Goal: Transaction & Acquisition: Purchase product/service

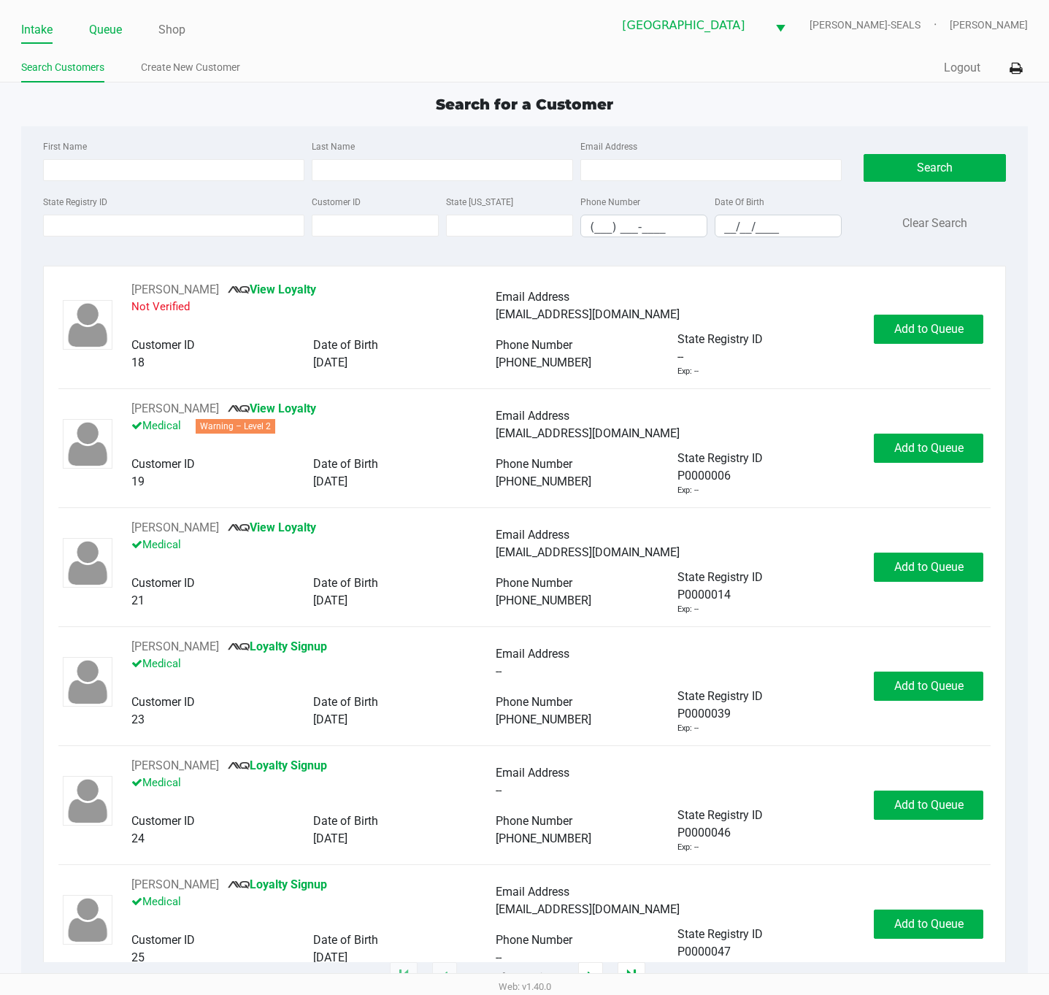
click at [116, 31] on link "Queue" at bounding box center [105, 30] width 33 height 20
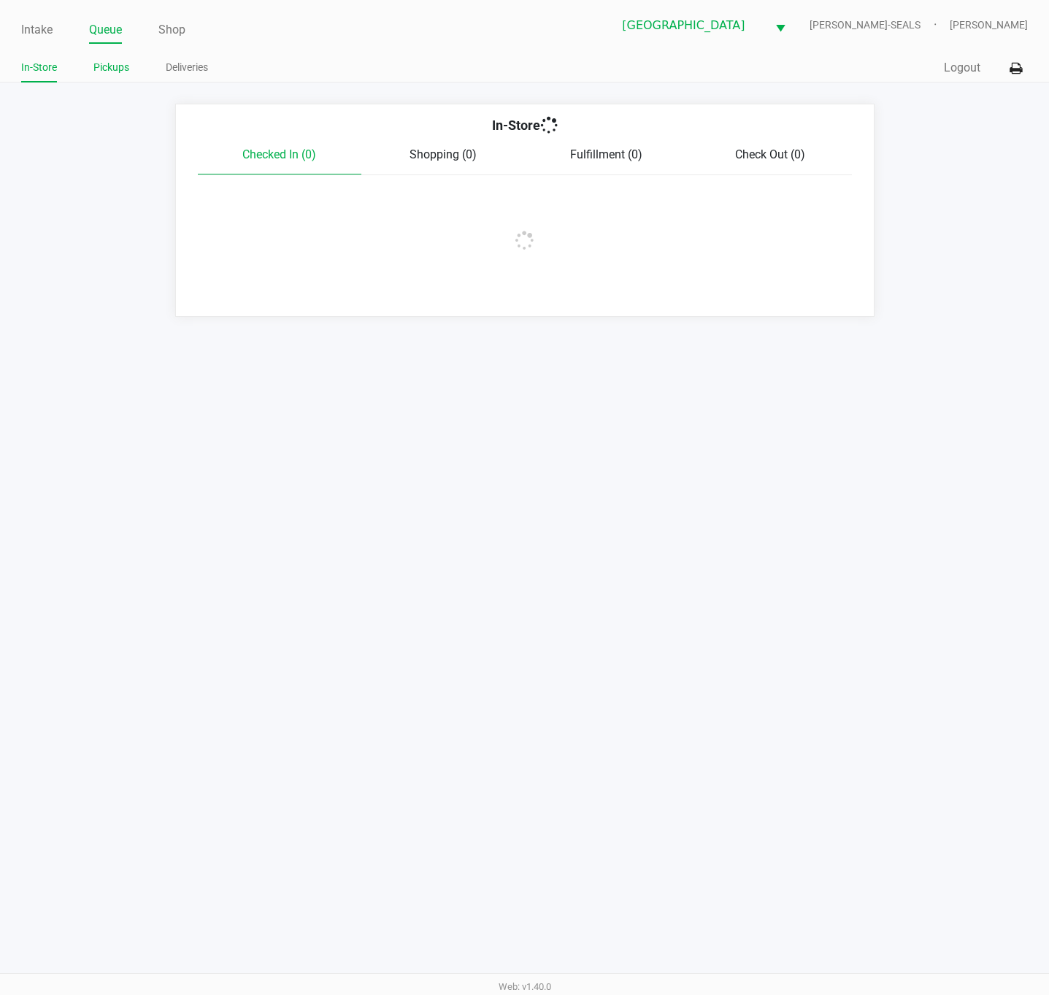
click at [118, 77] on li "Pickups" at bounding box center [111, 70] width 36 height 26
click at [107, 66] on link "Pickups" at bounding box center [111, 67] width 36 height 18
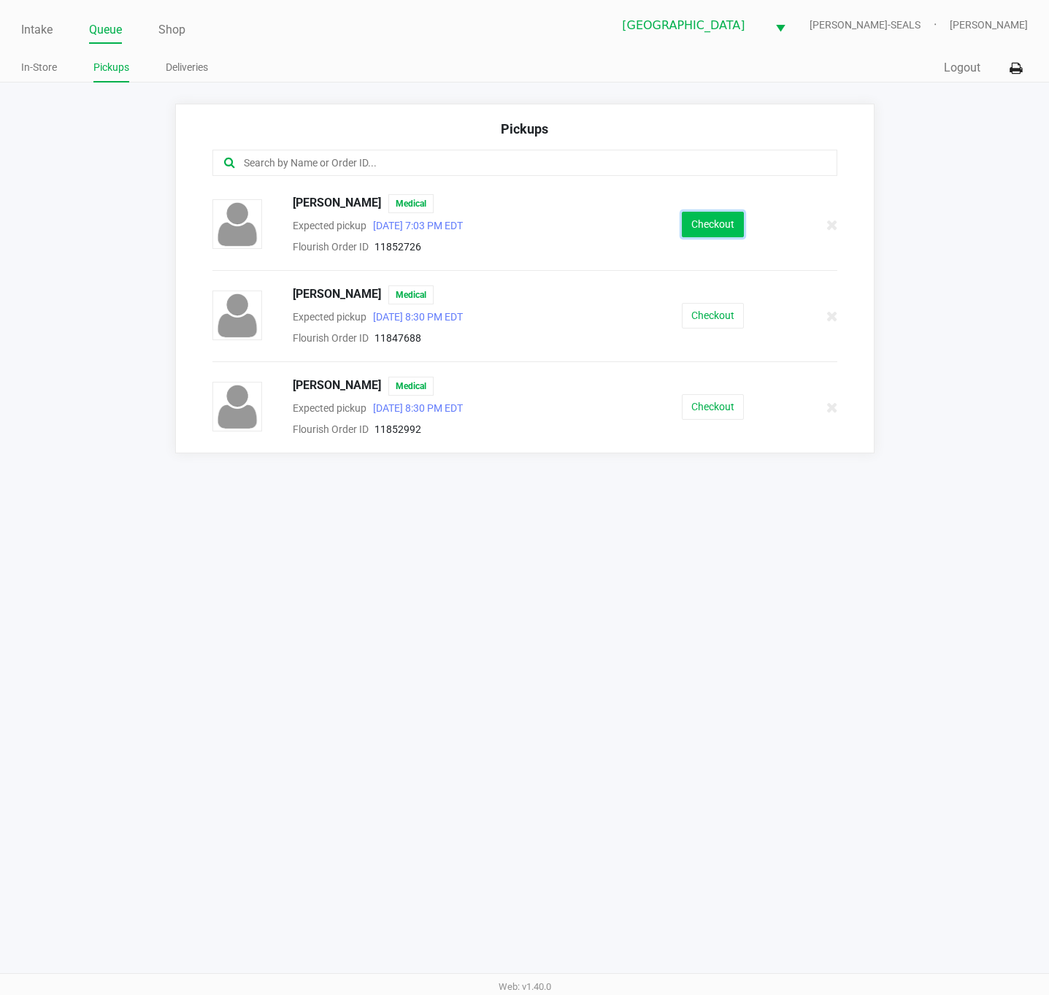
click at [686, 228] on button "Checkout" at bounding box center [713, 225] width 62 height 26
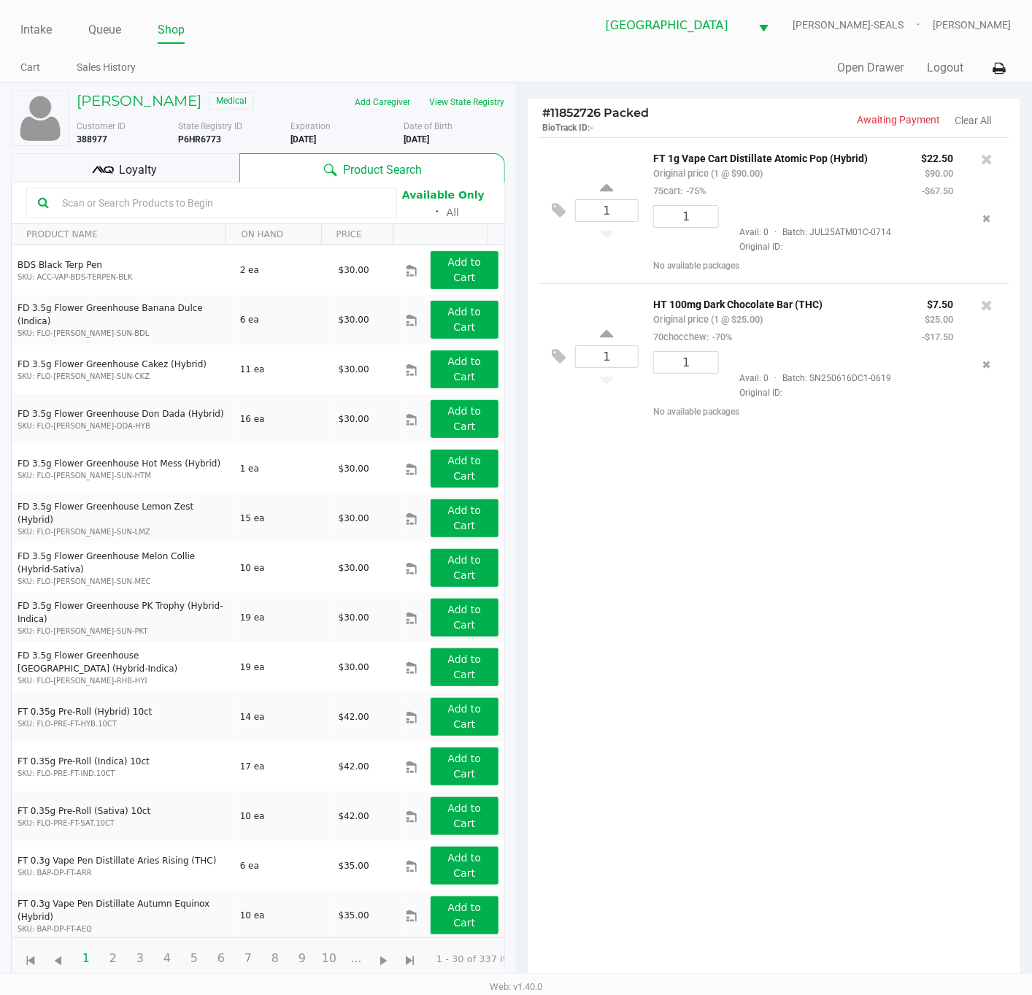
click at [754, 629] on div "1 FT 1g Vape Cart Distillate Atomic Pop (Hybrid) Original price (1 @ $90.00) 75…" at bounding box center [774, 564] width 493 height 854
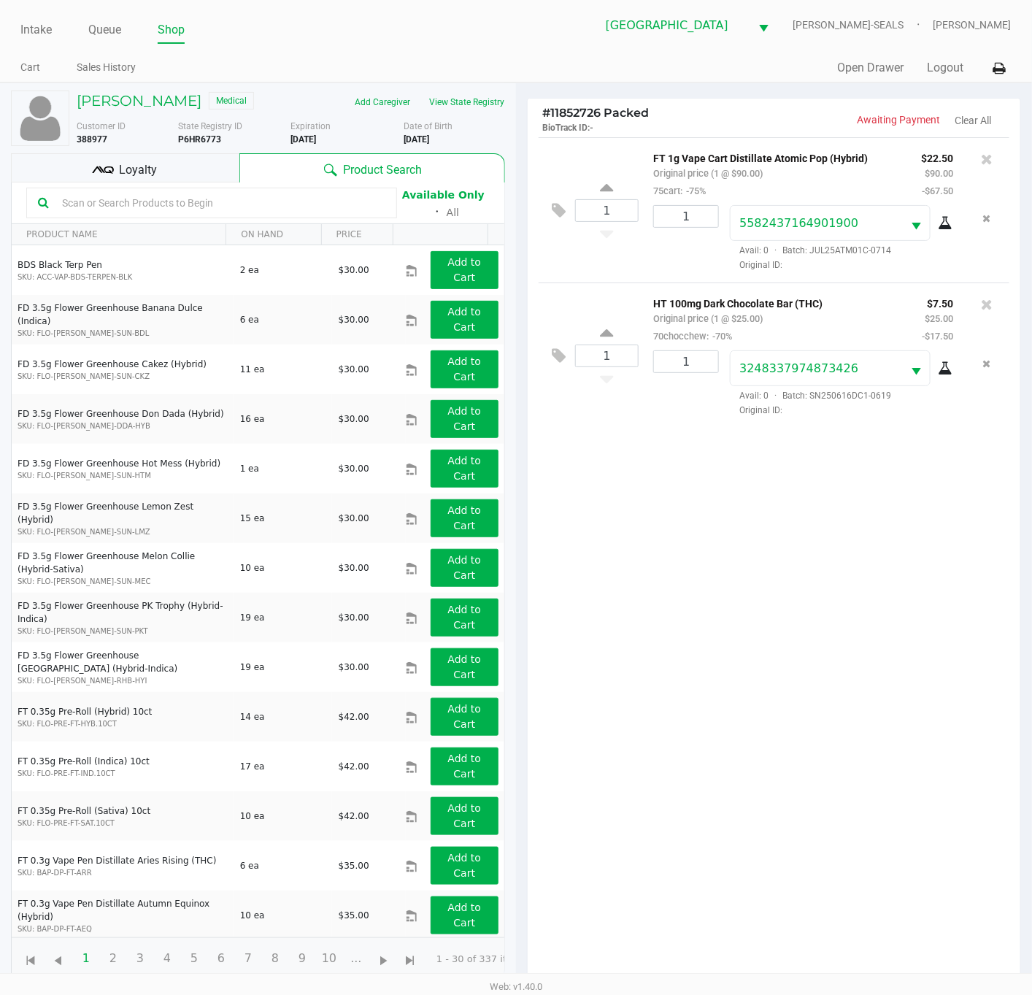
click at [202, 166] on div "Loyalty" at bounding box center [125, 167] width 229 height 29
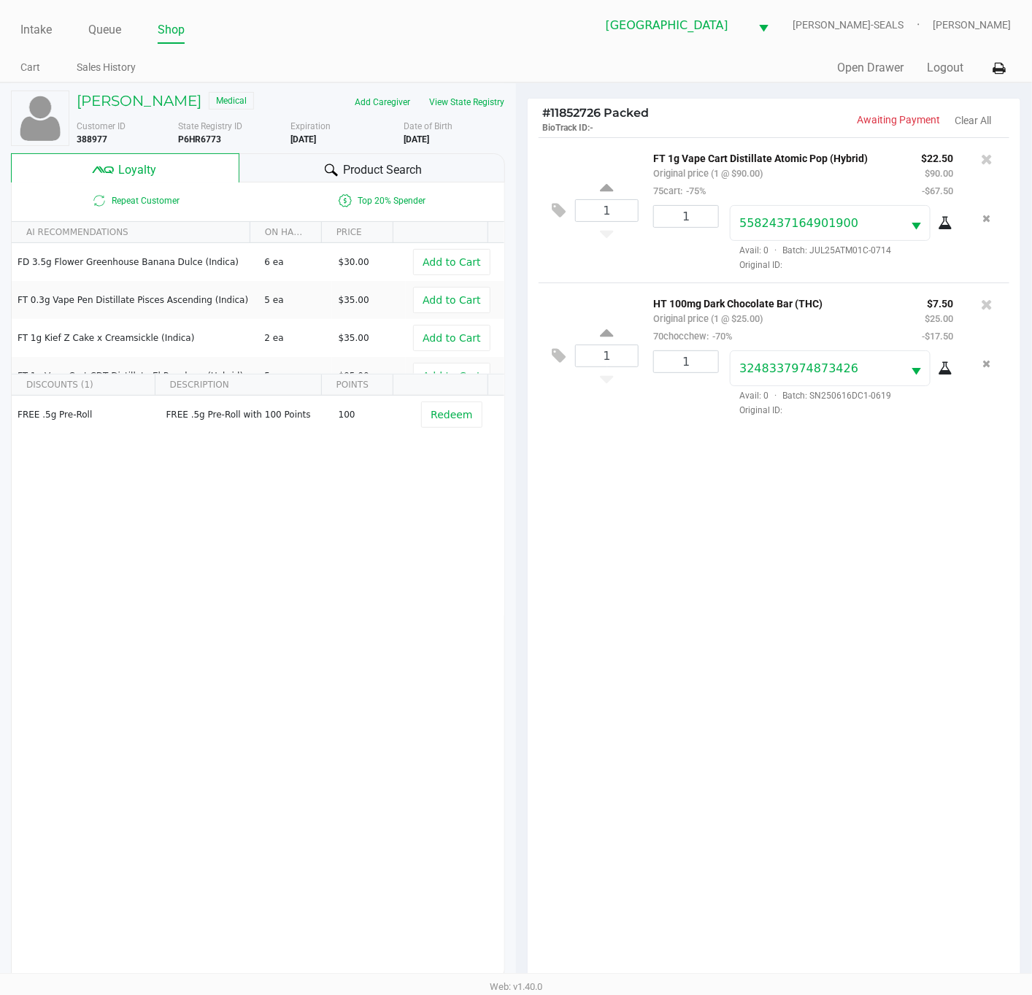
click at [705, 686] on div "1 FT 1g Vape Cart Distillate Atomic Pop (Hybrid) Original price (1 @ $90.00) 75…" at bounding box center [774, 564] width 493 height 854
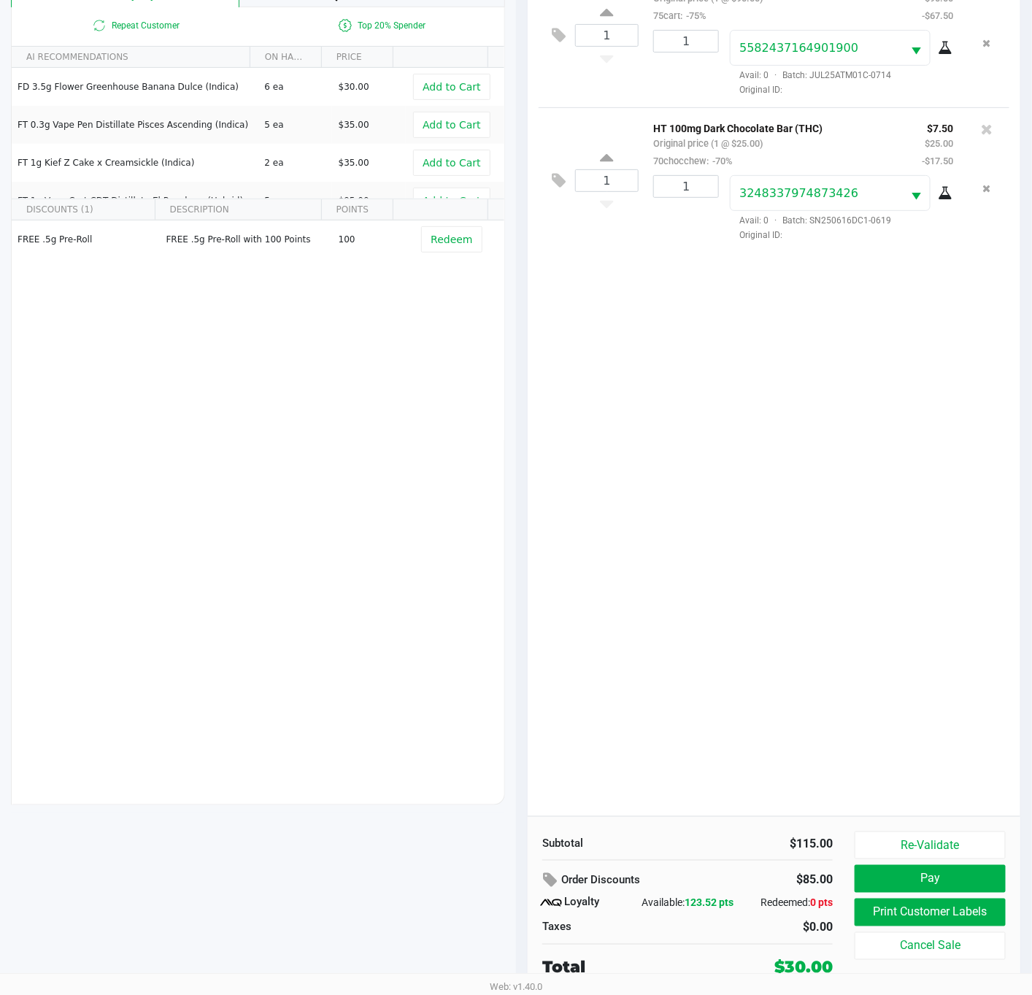
scroll to position [178, 0]
click at [736, 566] on div "1 FT 1g Vape Cart Distillate Atomic Pop (Hybrid) Original price (1 @ $90.00) 75…" at bounding box center [774, 389] width 493 height 854
click at [846, 621] on div "1 FT 1g Vape Cart Distillate Atomic Pop (Hybrid) Original price (1 @ $90.00) 75…" at bounding box center [774, 389] width 493 height 854
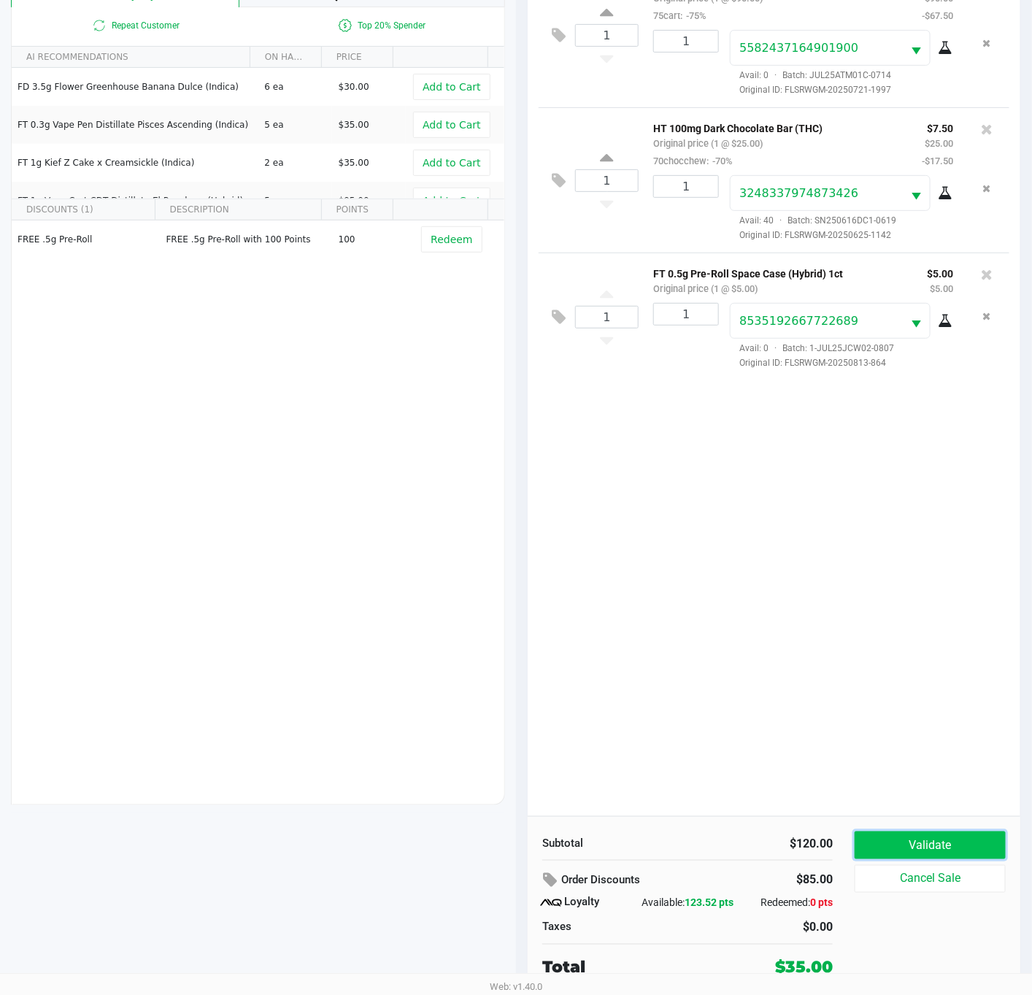
click at [923, 846] on button "Validate" at bounding box center [930, 846] width 151 height 28
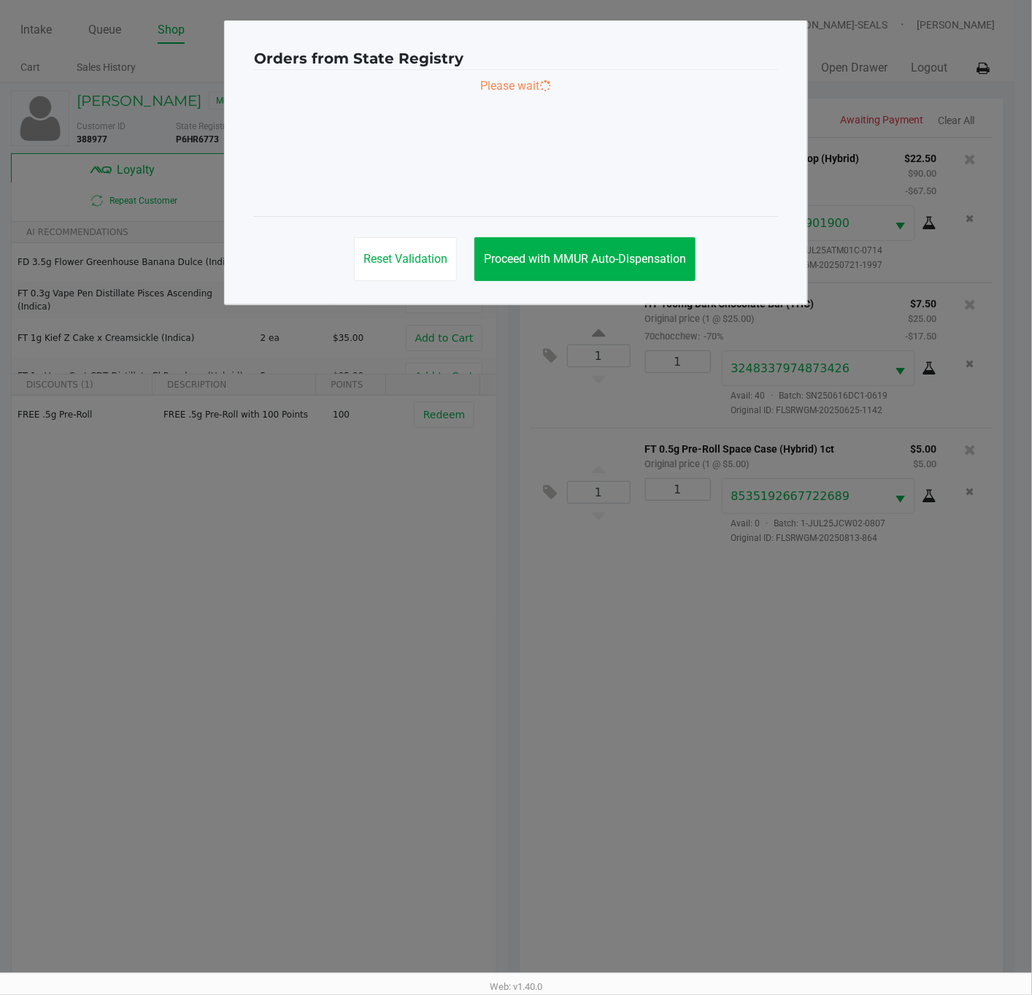
scroll to position [0, 0]
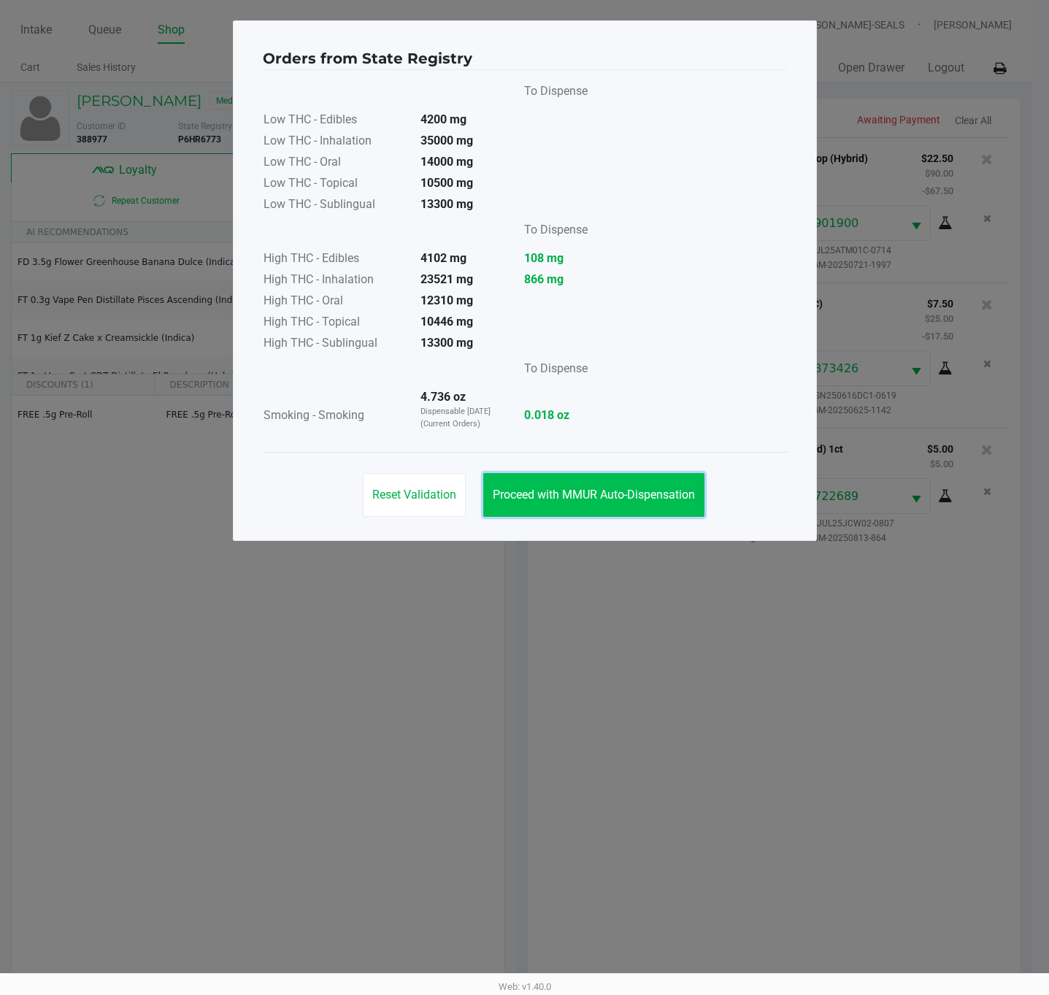
click at [572, 502] on button "Proceed with MMUR Auto-Dispensation" at bounding box center [593, 495] width 221 height 44
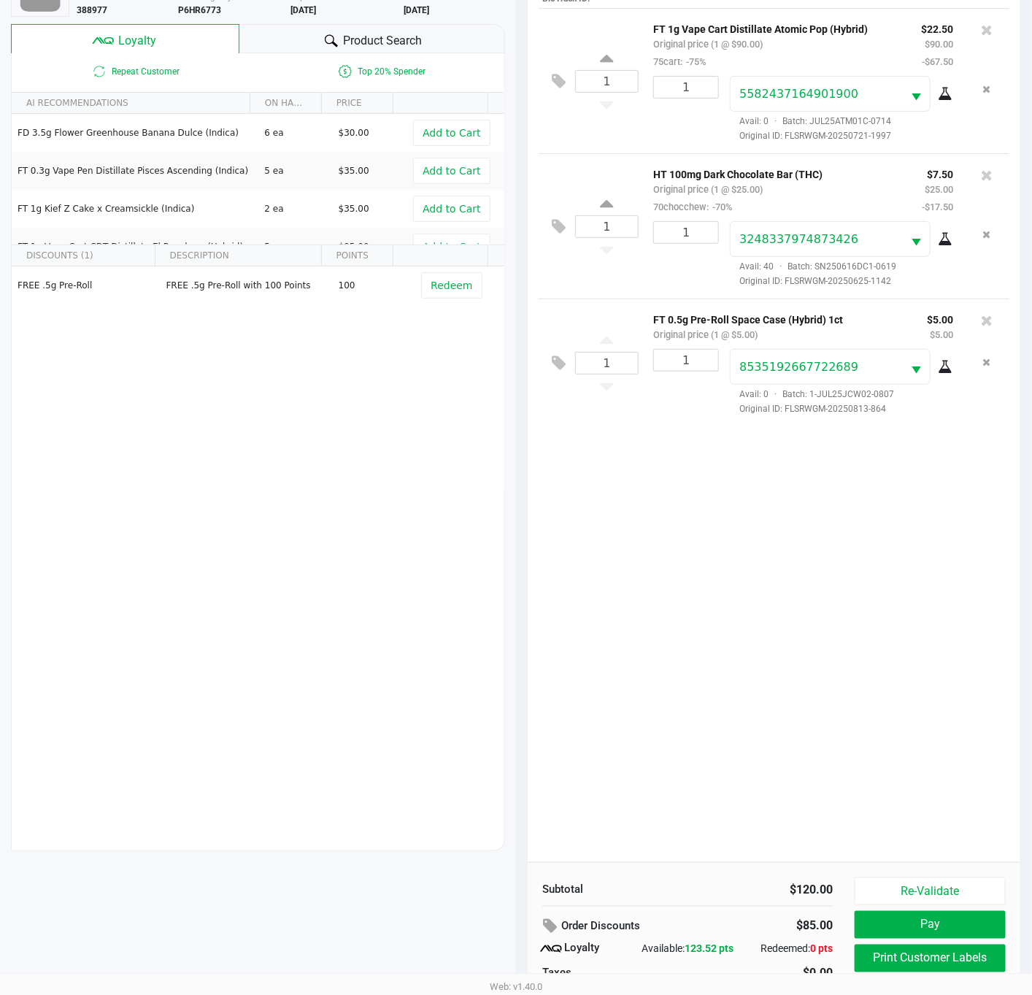
scroll to position [178, 0]
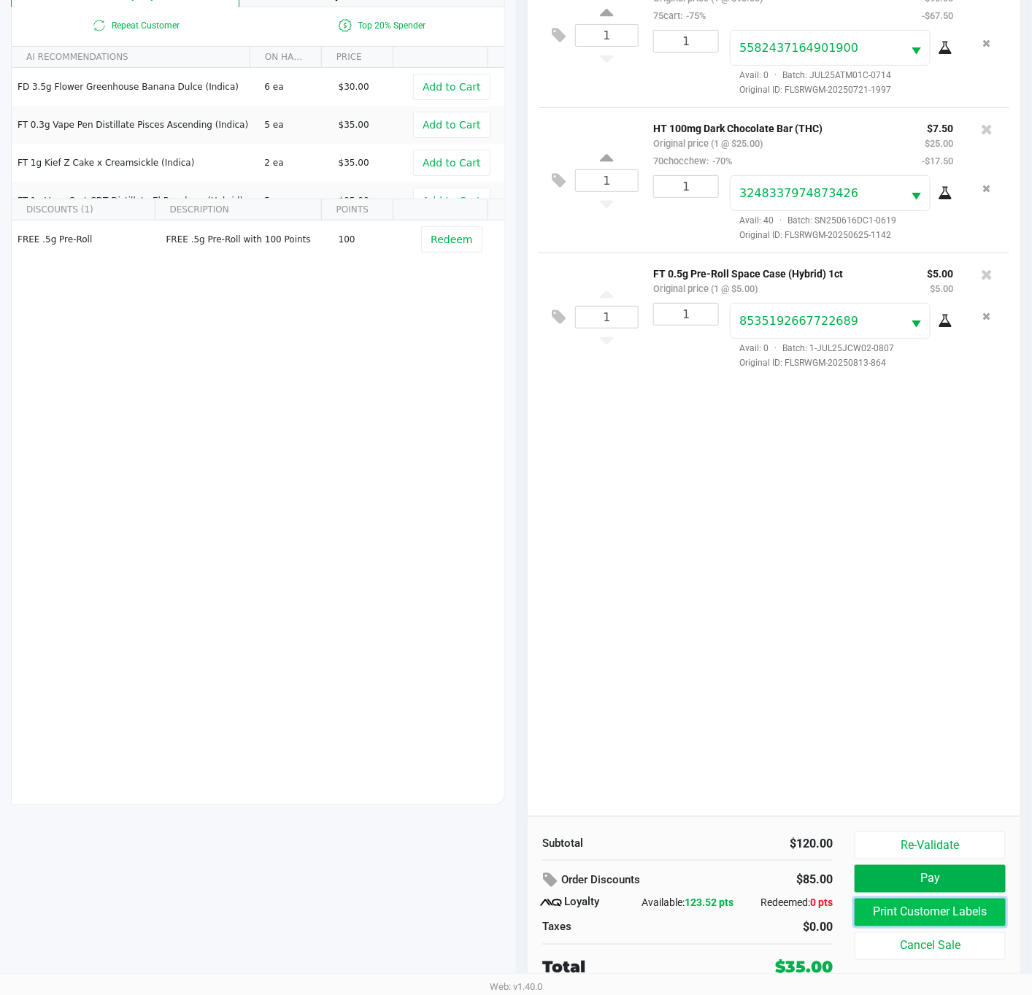
click at [902, 923] on button "Print Customer Labels" at bounding box center [930, 913] width 151 height 28
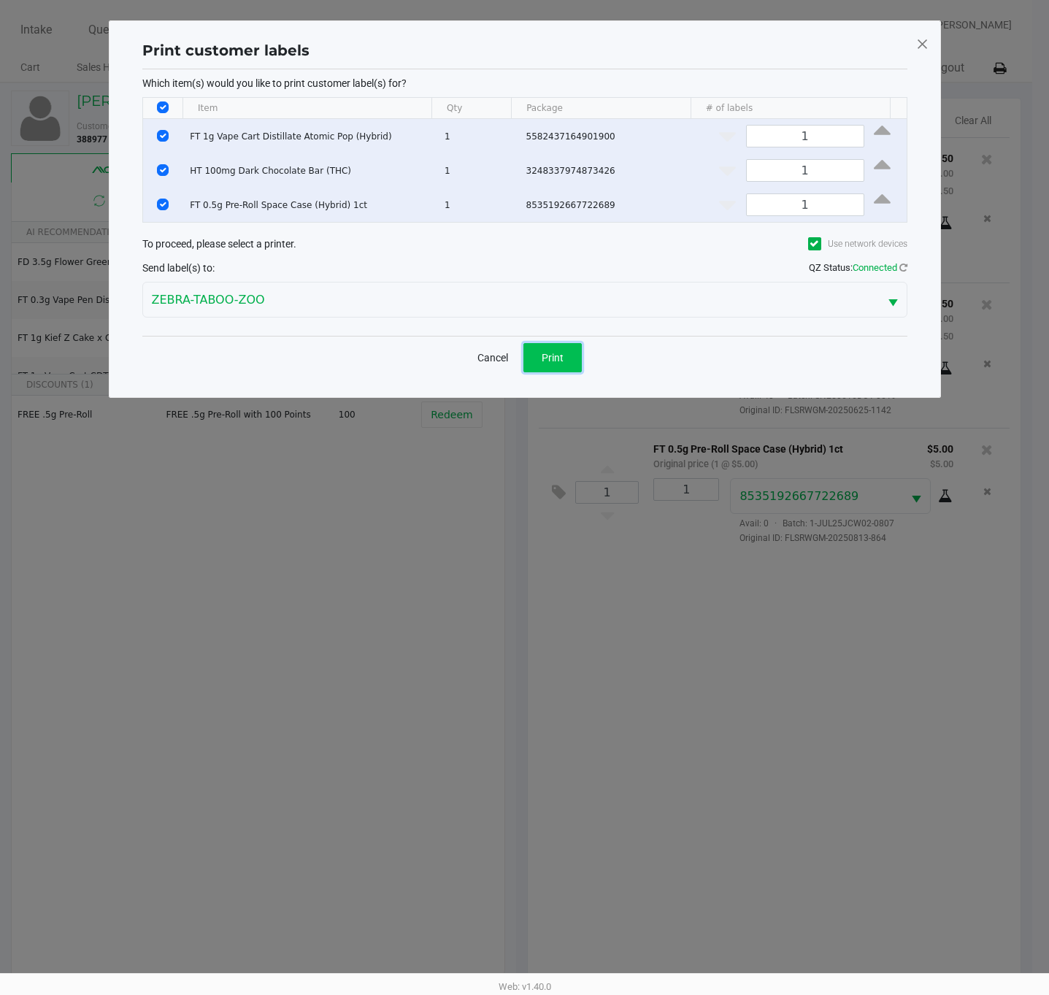
click at [539, 360] on button "Print" at bounding box center [553, 357] width 58 height 29
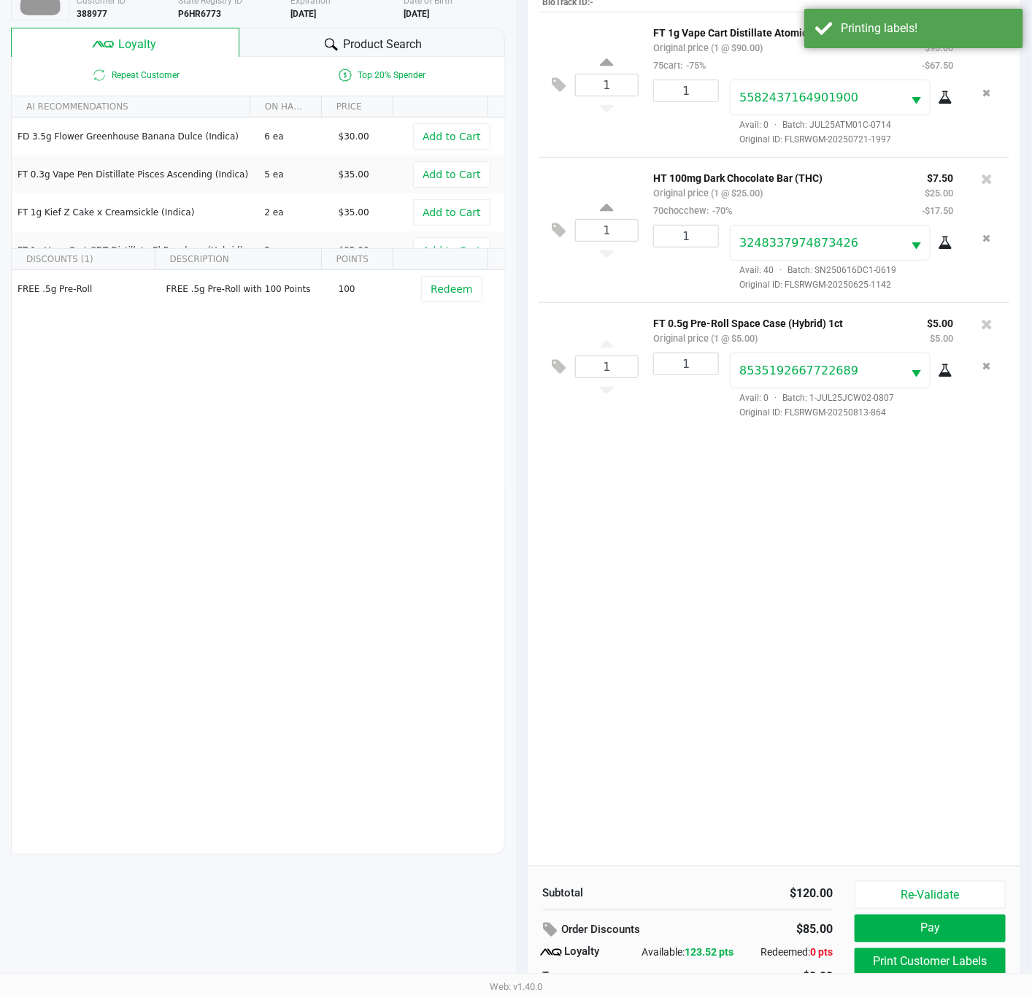
scroll to position [178, 0]
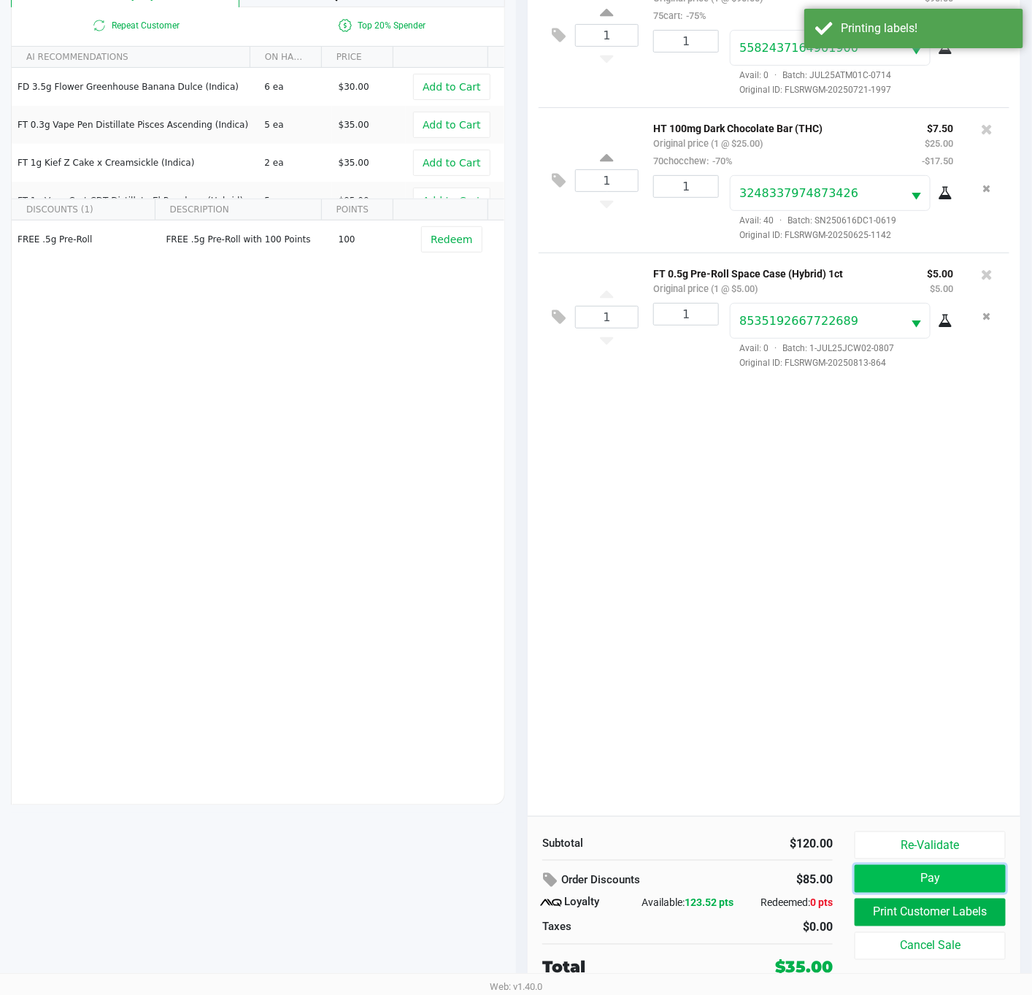
click at [889, 883] on button "Pay" at bounding box center [930, 879] width 151 height 28
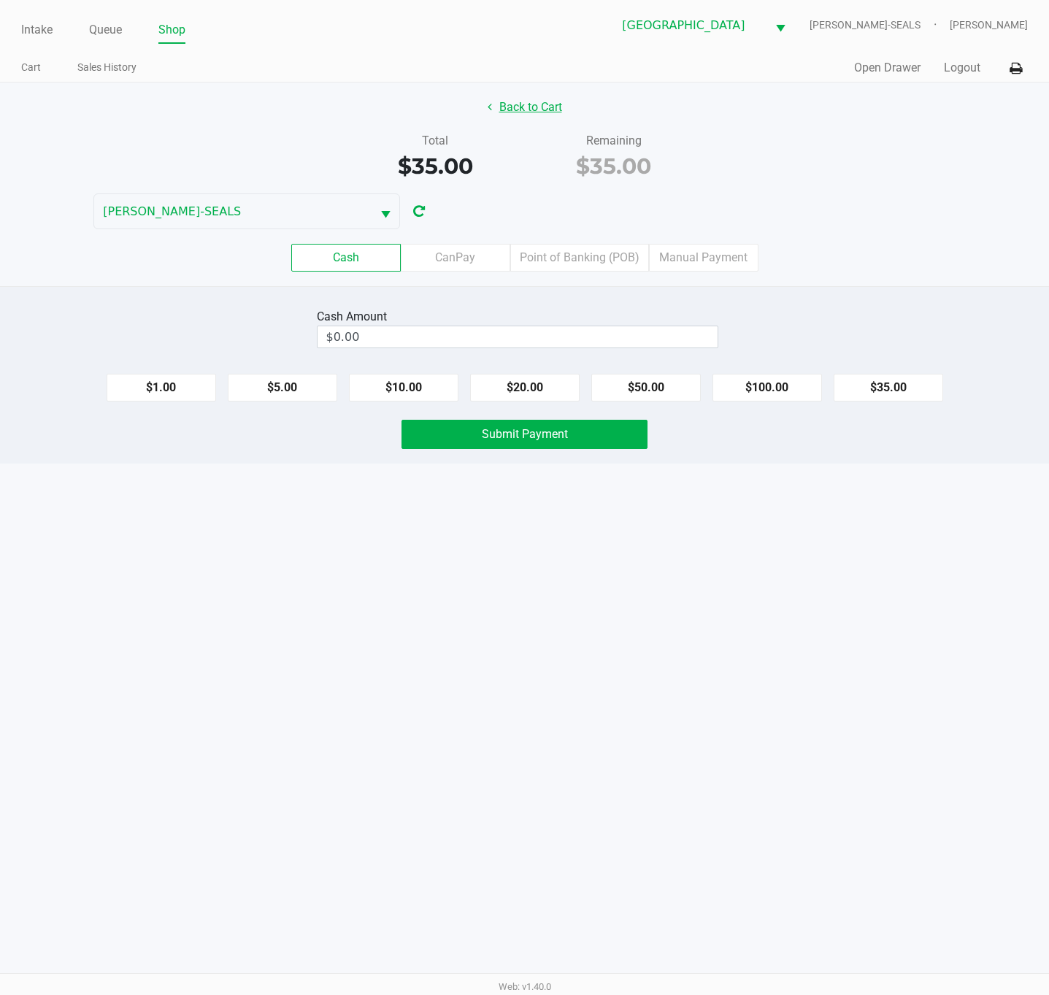
click at [500, 112] on button "Back to Cart" at bounding box center [524, 107] width 93 height 28
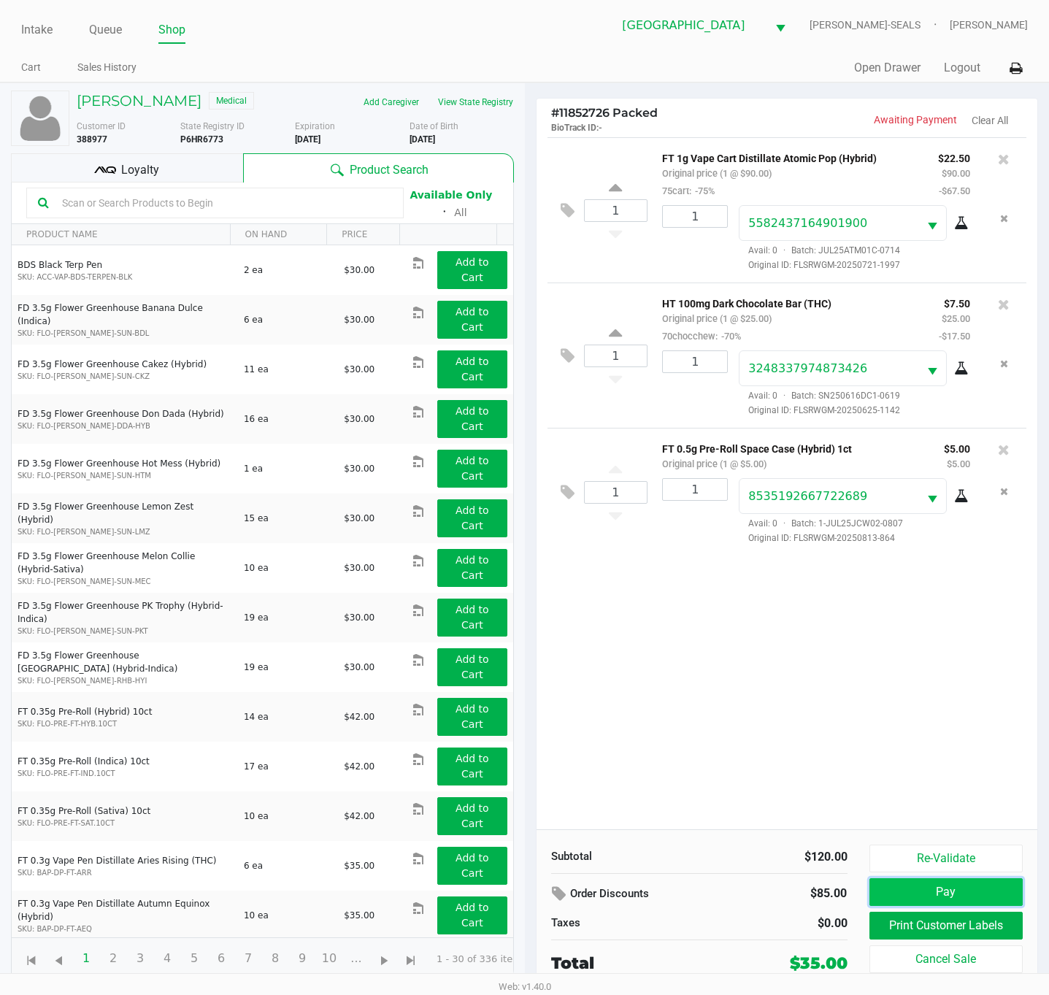
click at [947, 900] on button "Pay" at bounding box center [947, 892] width 154 height 28
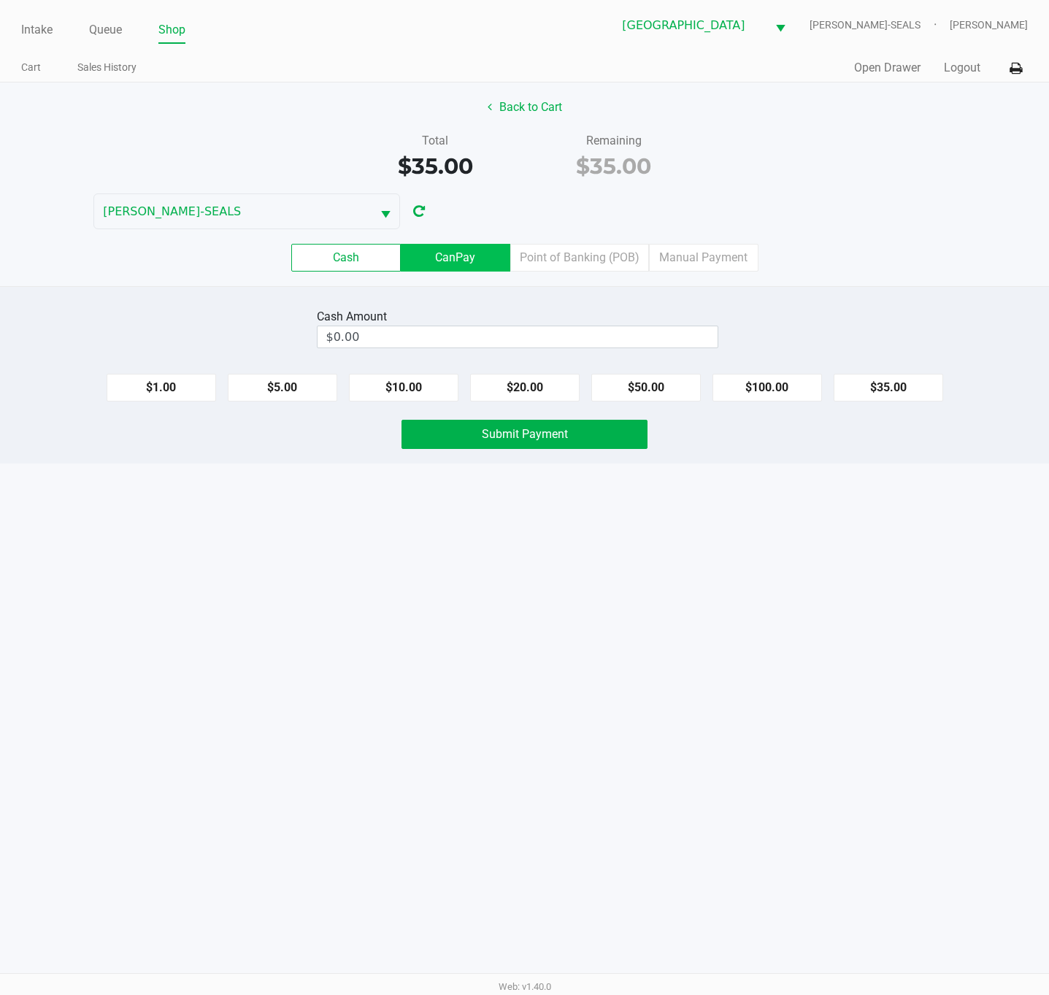
click at [478, 261] on label "CanPay" at bounding box center [456, 258] width 110 height 28
click at [0, 0] on 2 "CanPay" at bounding box center [0, 0] width 0 height 0
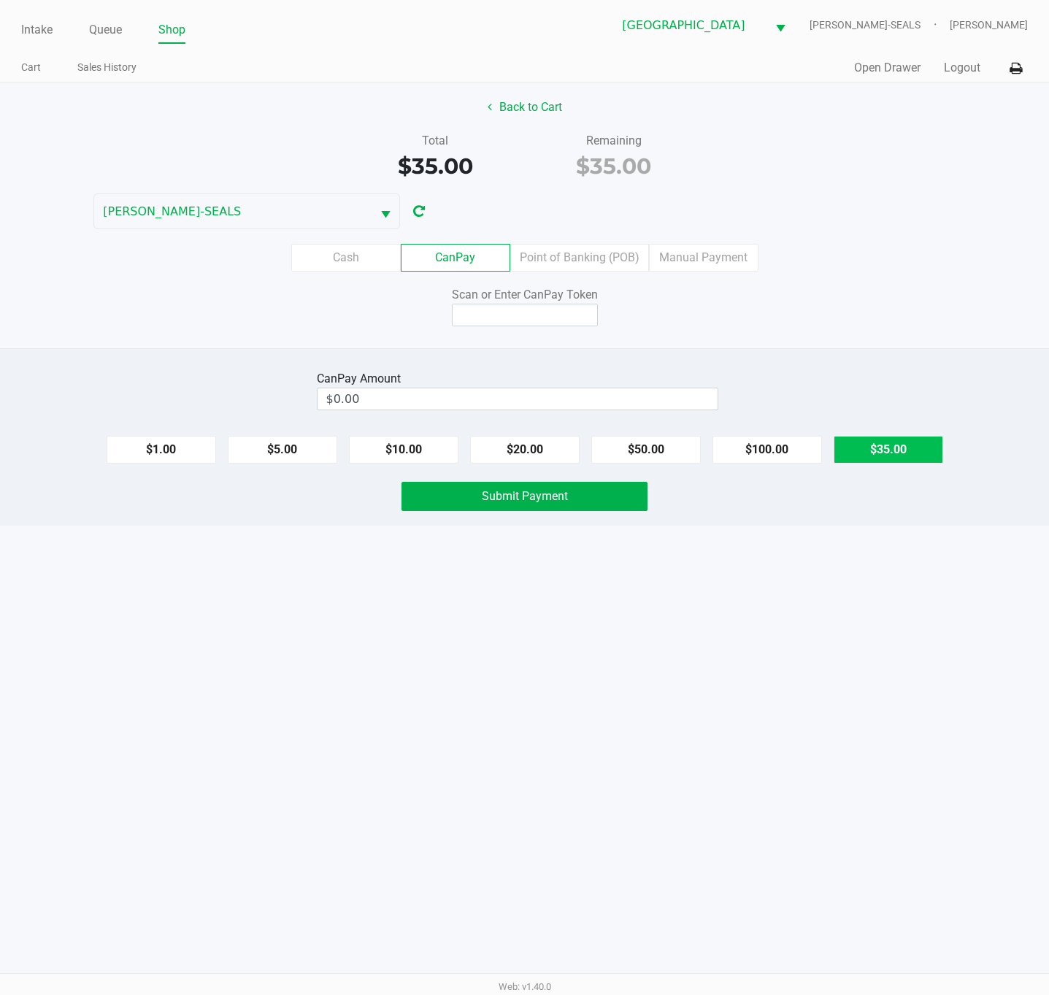
click at [892, 453] on button "$35.00" at bounding box center [889, 450] width 110 height 28
type input "$35.00"
drag, startPoint x: 576, startPoint y: 321, endPoint x: 579, endPoint y: 312, distance: 9.2
click at [575, 321] on input at bounding box center [525, 315] width 146 height 23
type input "X3731640X"
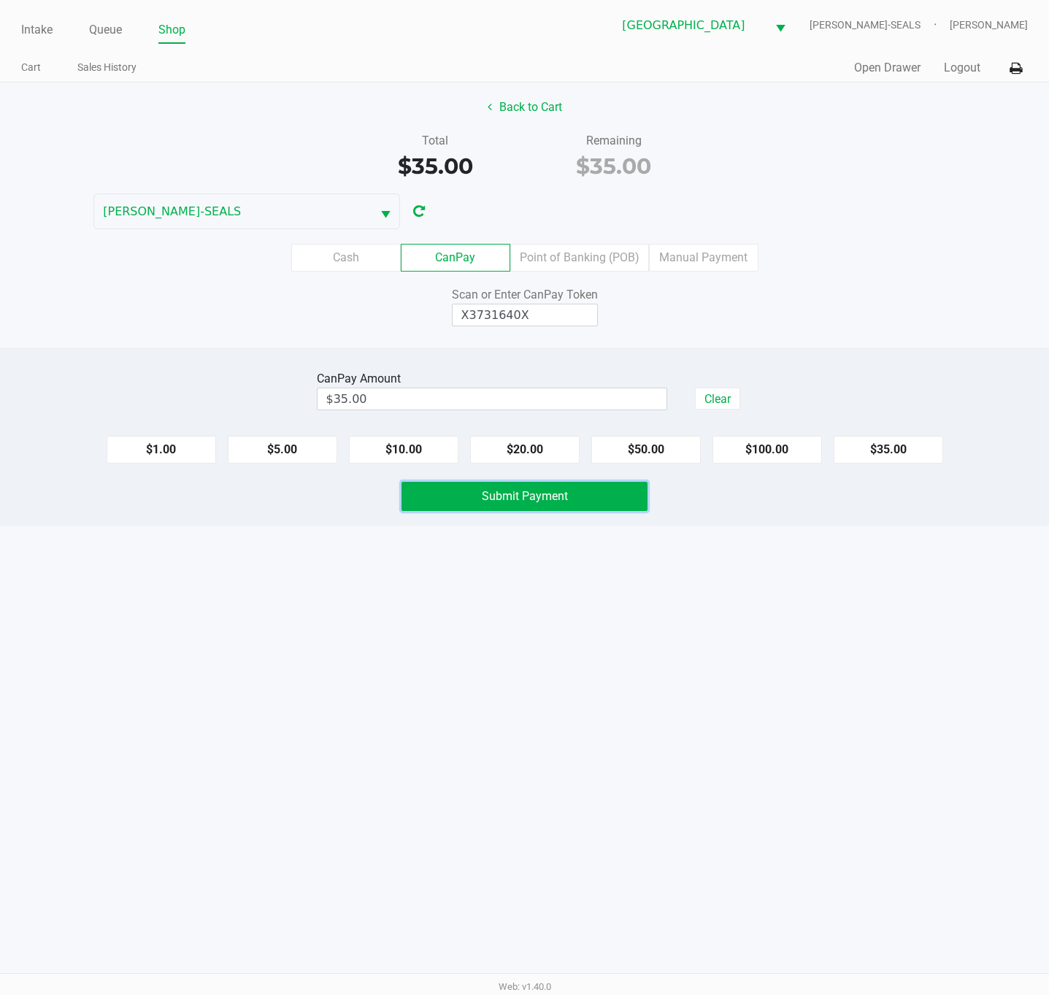
click at [578, 502] on button "Submit Payment" at bounding box center [525, 496] width 246 height 29
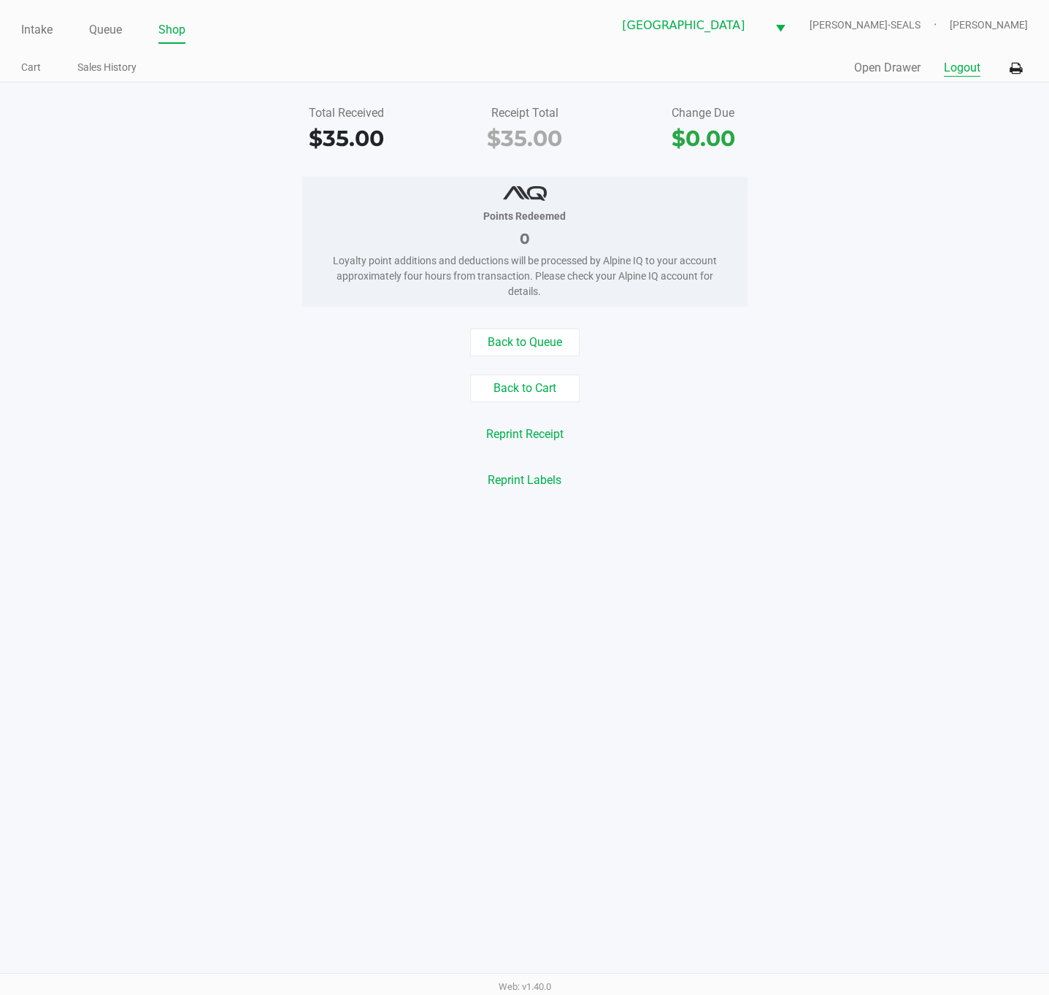
drag, startPoint x: 968, startPoint y: 64, endPoint x: 964, endPoint y: 73, distance: 9.8
click at [967, 64] on button "Logout" at bounding box center [962, 68] width 37 height 18
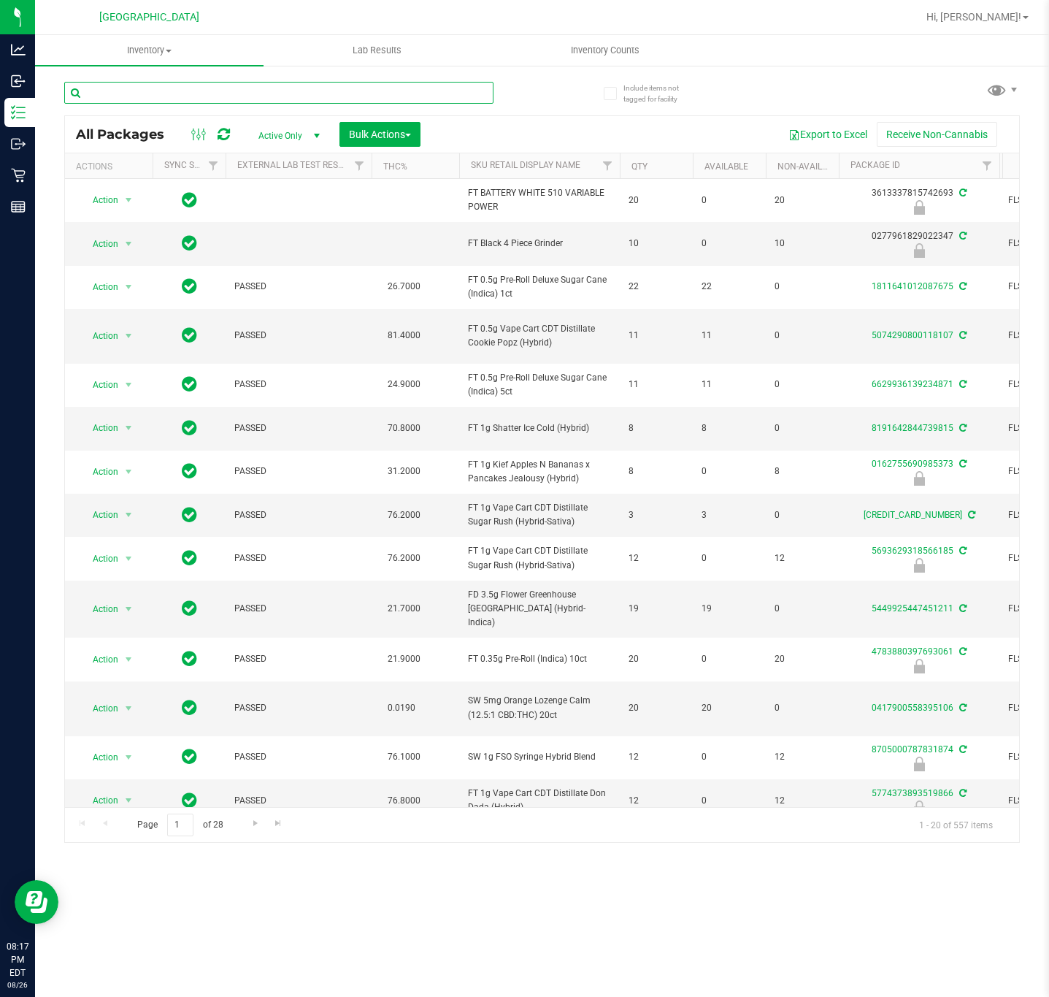
click at [165, 92] on input "text" at bounding box center [278, 93] width 429 height 22
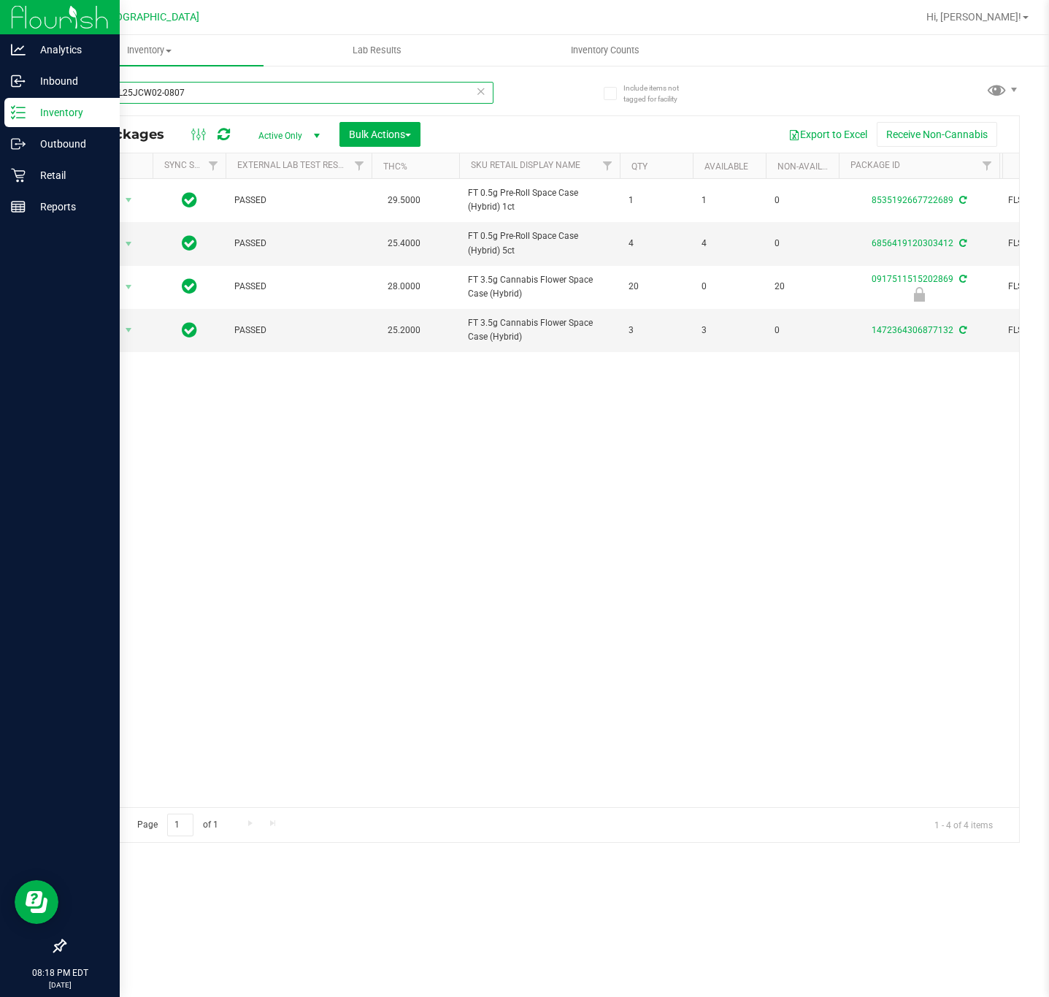
type input "jcw1-JUL25JCW02-0807"
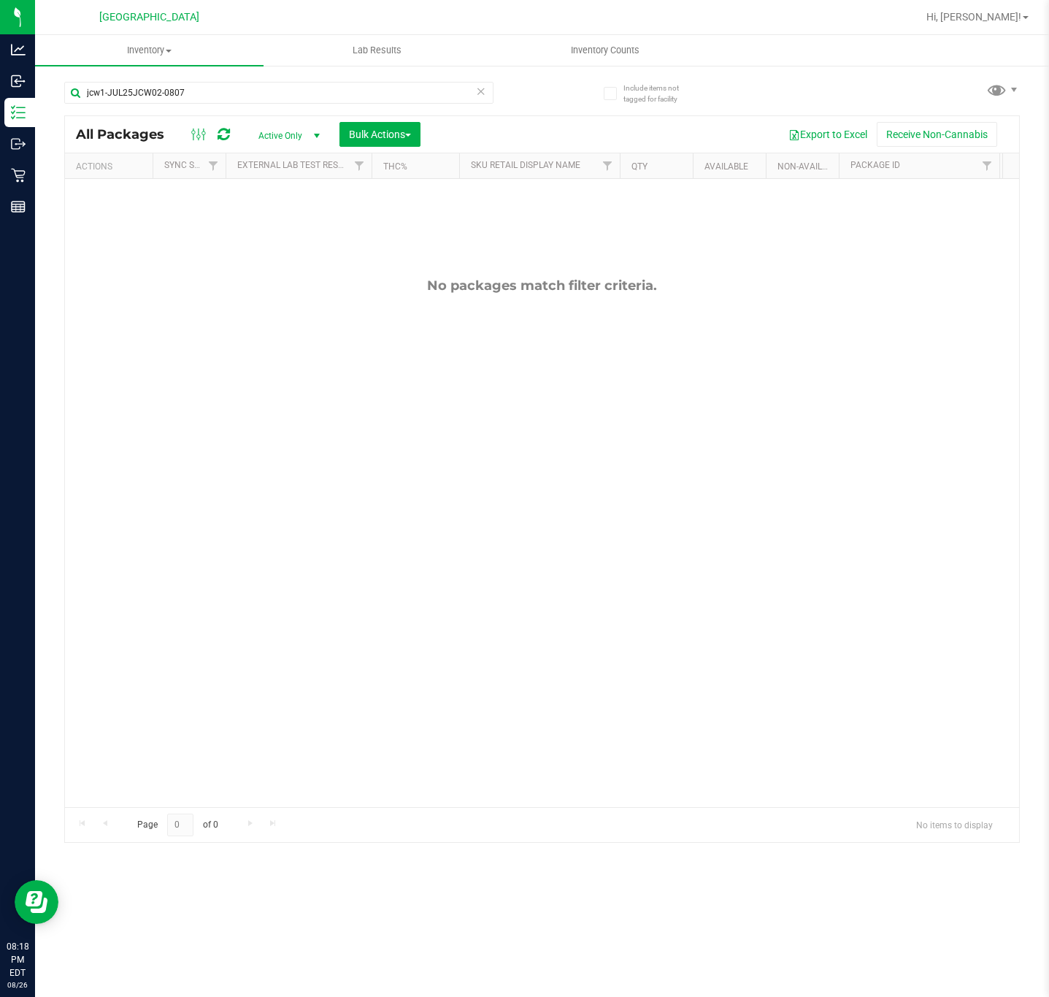
click at [210, 439] on div "No packages match filter criteria." at bounding box center [542, 542] width 954 height 726
drag, startPoint x: 432, startPoint y: 499, endPoint x: 296, endPoint y: 53, distance: 466.8
click at [432, 496] on div "No packages match filter criteria." at bounding box center [542, 542] width 954 height 726
